Goal: Task Accomplishment & Management: Manage account settings

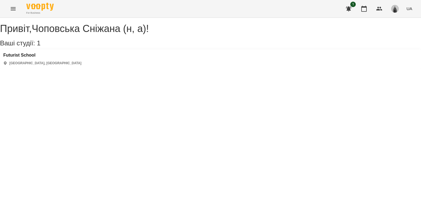
click at [16, 9] on icon "Menu" at bounding box center [13, 8] width 7 height 7
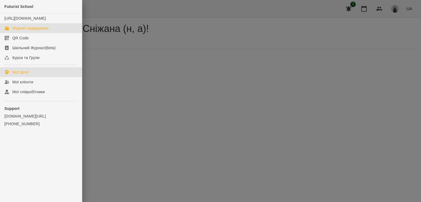
click at [30, 31] on div "Журнал відвідувань" at bounding box center [30, 27] width 36 height 5
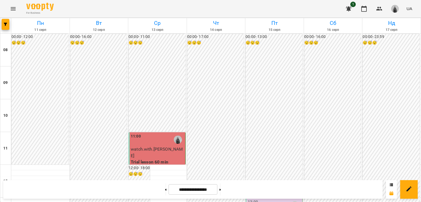
scroll to position [82, 0]
click at [274, 199] on div "13:00" at bounding box center [274, 205] width 53 height 13
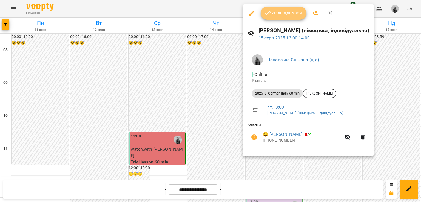
click at [273, 12] on span "Урок відбувся" at bounding box center [283, 13] width 37 height 7
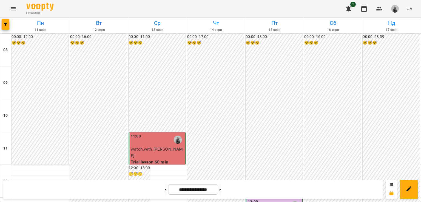
scroll to position [157, 0]
click at [221, 191] on button at bounding box center [219, 190] width 1 height 12
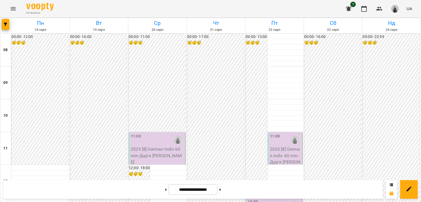
scroll to position [294, 0]
click at [221, 187] on button at bounding box center [219, 190] width 1 height 12
click at [165, 191] on icon at bounding box center [165, 190] width 1 height 2
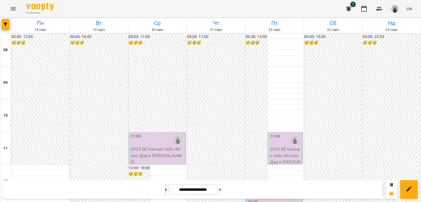
click at [165, 190] on icon at bounding box center [165, 190] width 1 height 2
type input "**********"
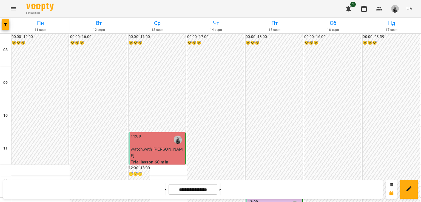
scroll to position [102, 0]
